Goal: Transaction & Acquisition: Purchase product/service

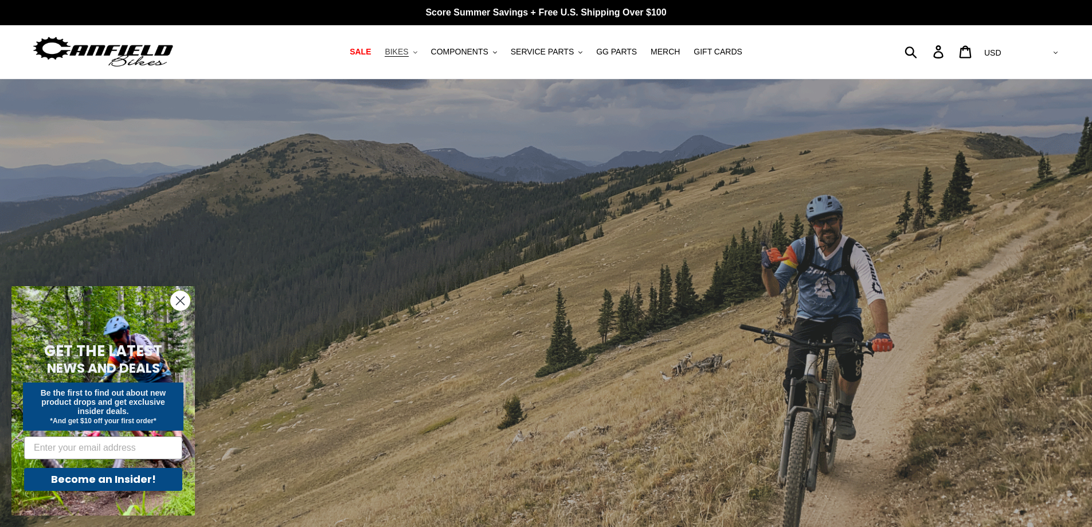
click at [423, 56] on button "BIKES .cls-1{fill:#231f20}" at bounding box center [401, 51] width 44 height 15
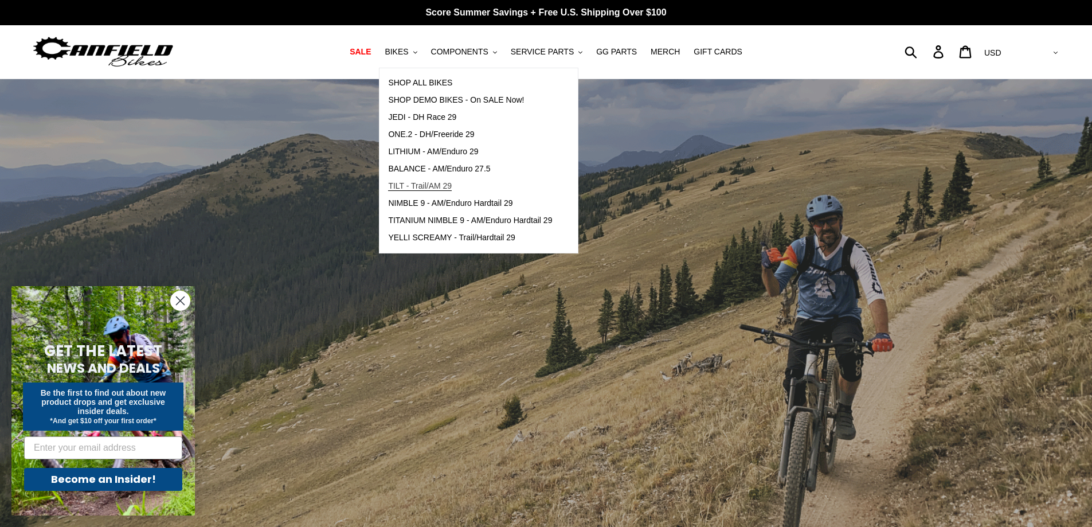
click at [432, 190] on span "TILT - Trail/AM 29" at bounding box center [420, 186] width 64 height 10
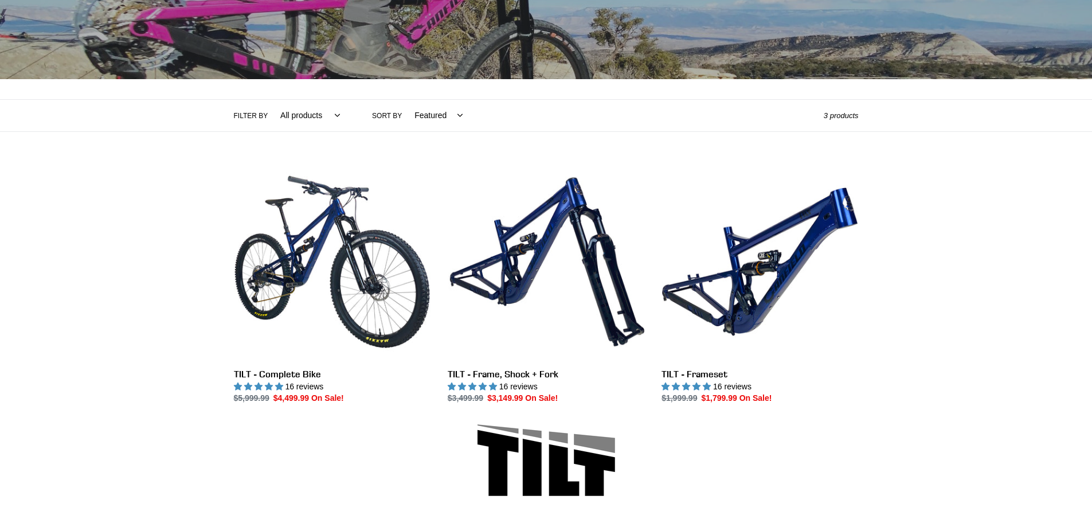
scroll to position [172, 0]
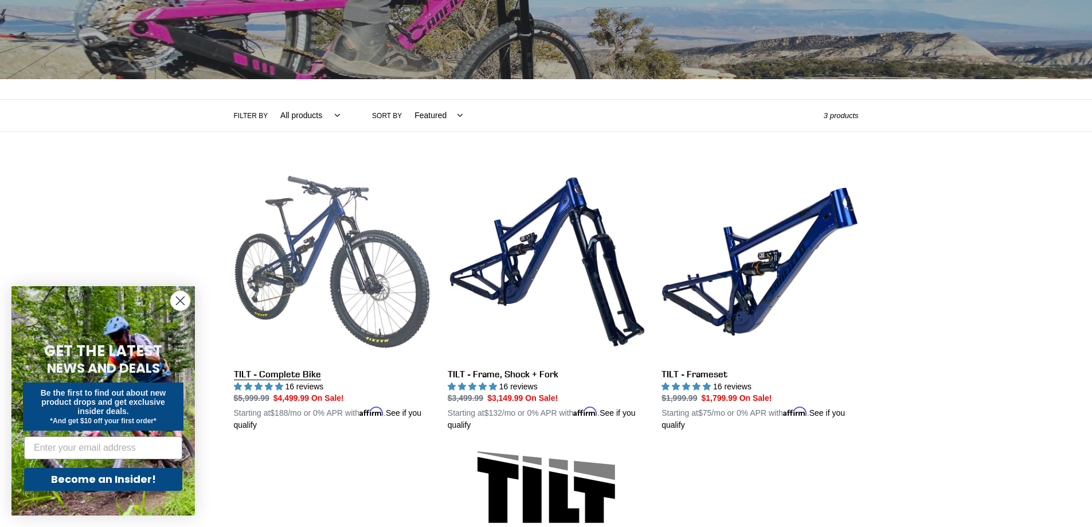
click at [350, 264] on link "TILT - Complete Bike" at bounding box center [332, 297] width 197 height 268
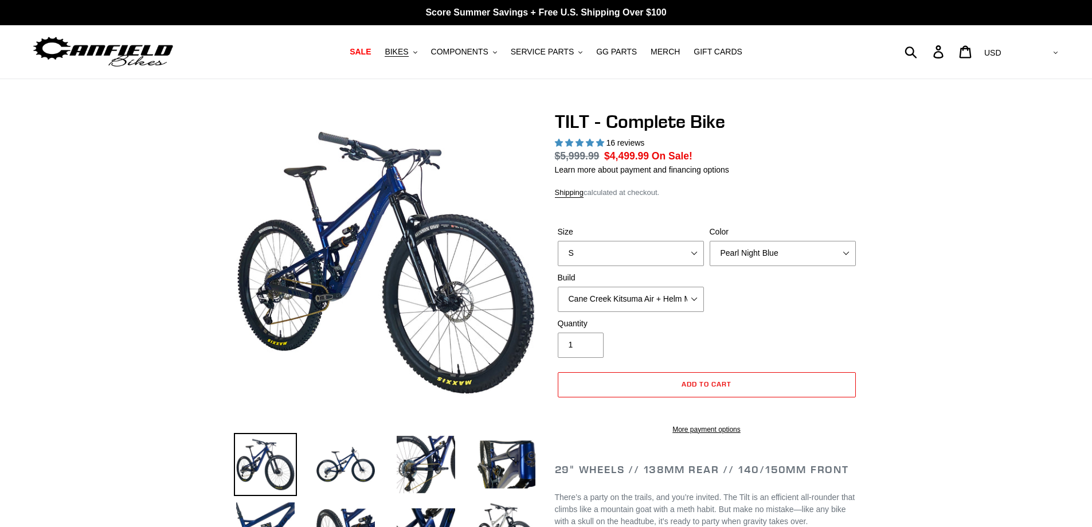
select select "highest-rating"
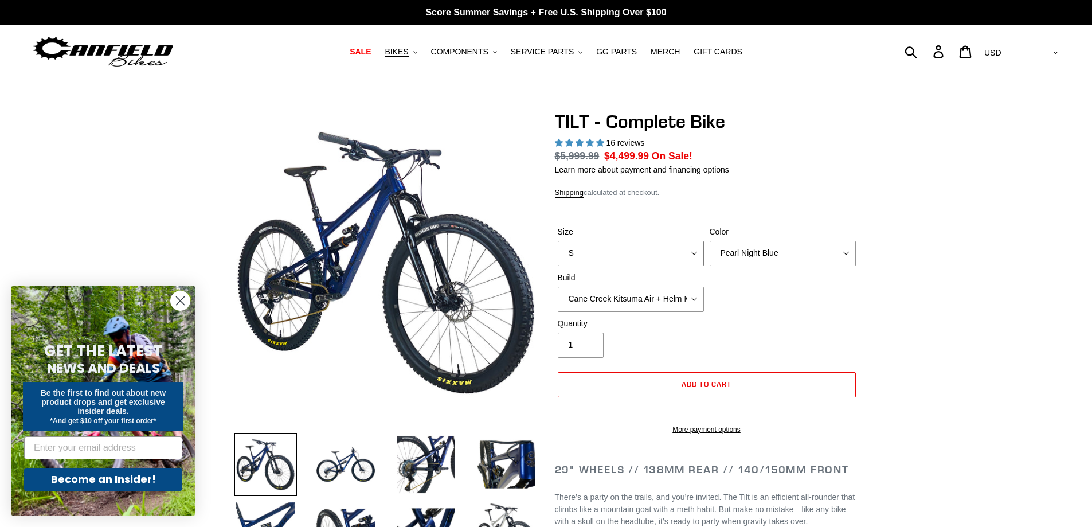
click at [644, 251] on select "S M L" at bounding box center [631, 253] width 146 height 25
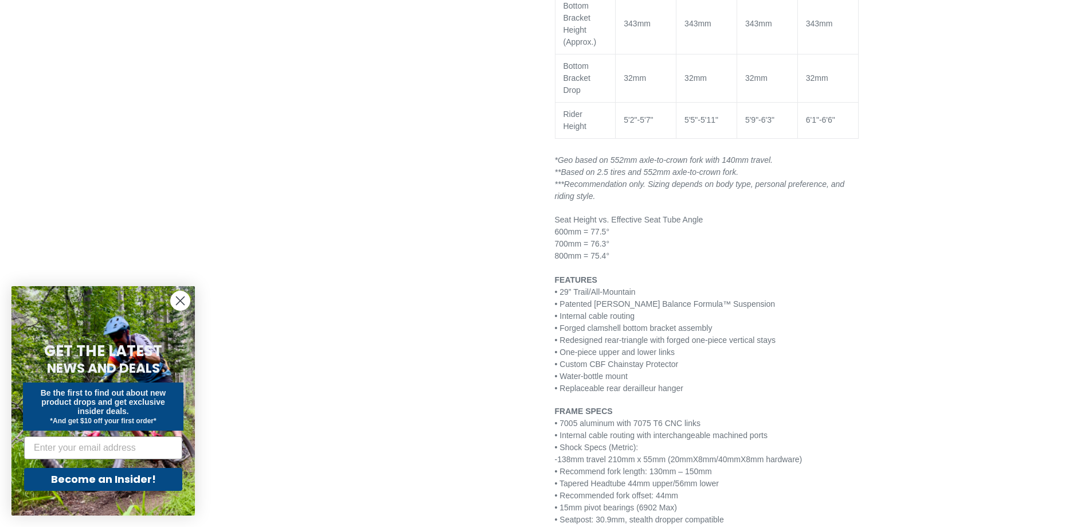
scroll to position [1950, 0]
